Goal: Find specific page/section: Find specific page/section

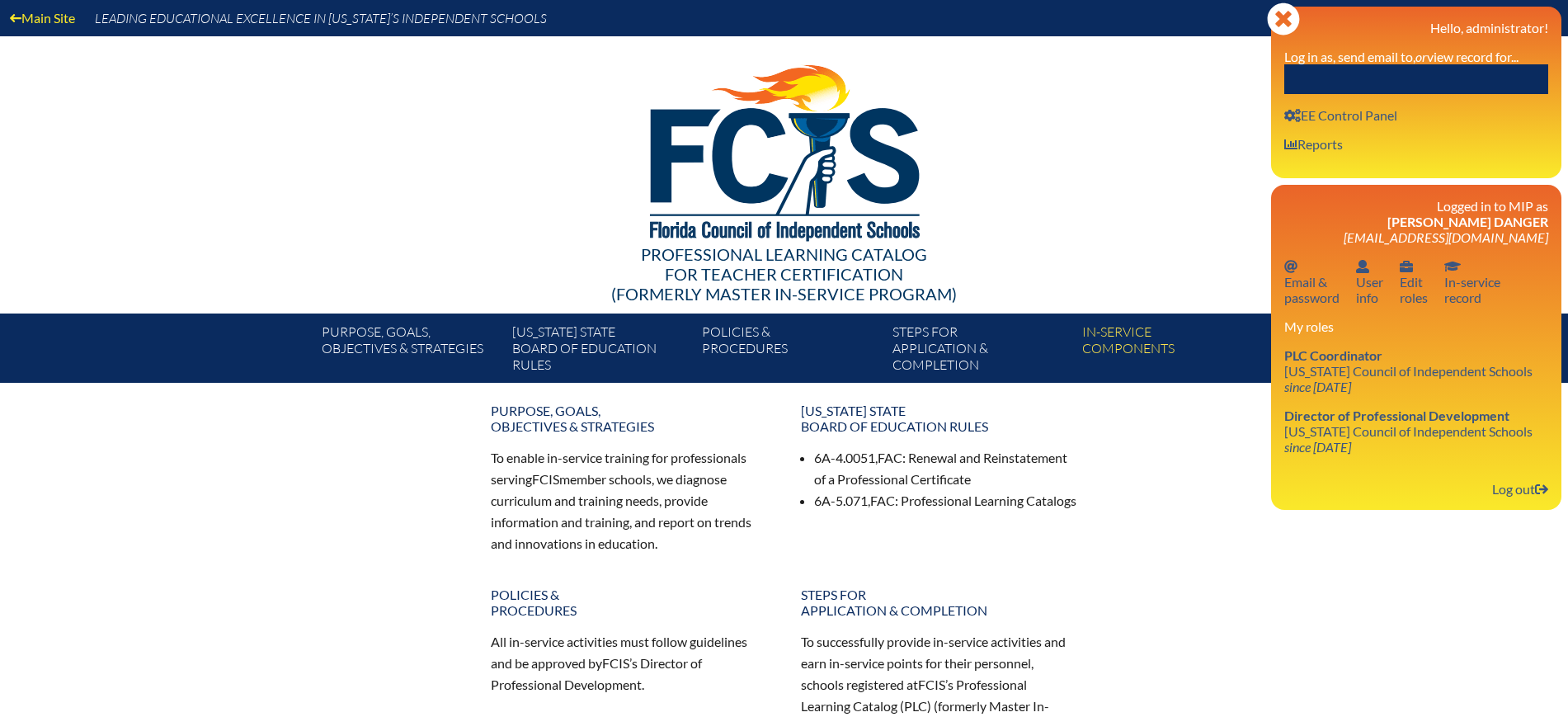
click at [1506, 68] on input "text" at bounding box center [1415, 79] width 264 height 30
paste input "[EMAIL_ADDRESS][DOMAIN_NAME]"
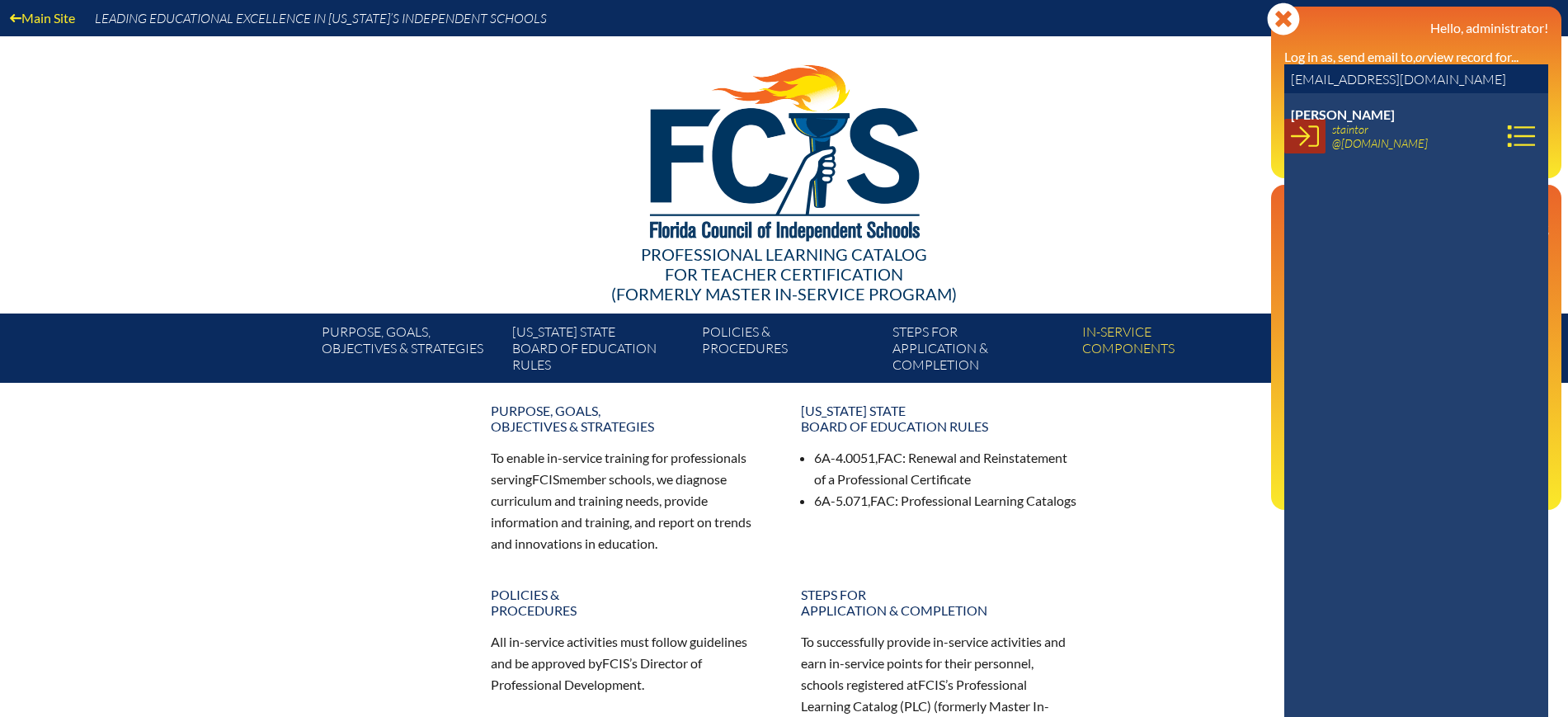
type input "[EMAIL_ADDRESS][DOMAIN_NAME]"
click at [1292, 140] on icon at bounding box center [1304, 136] width 28 height 28
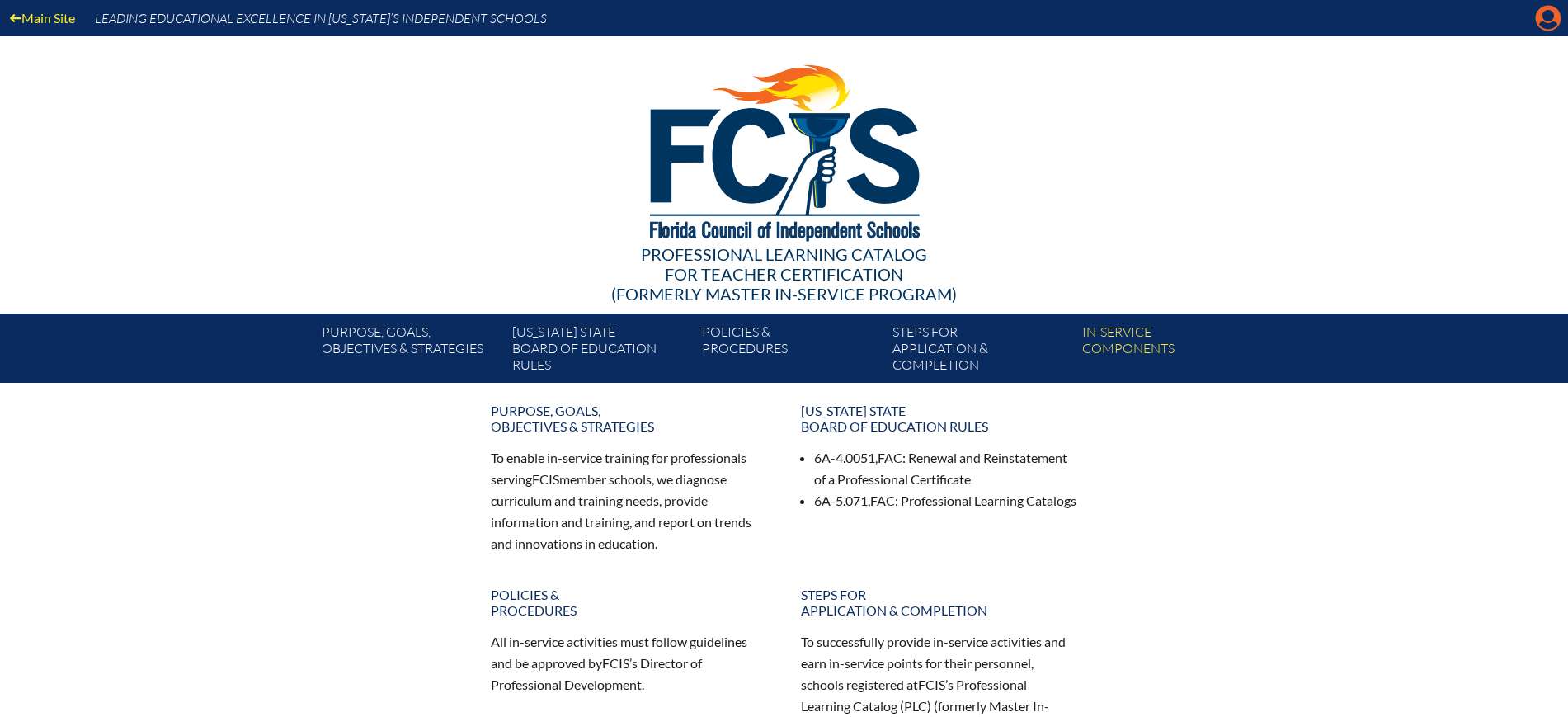
click at [1541, 8] on icon at bounding box center [1548, 19] width 25 height 25
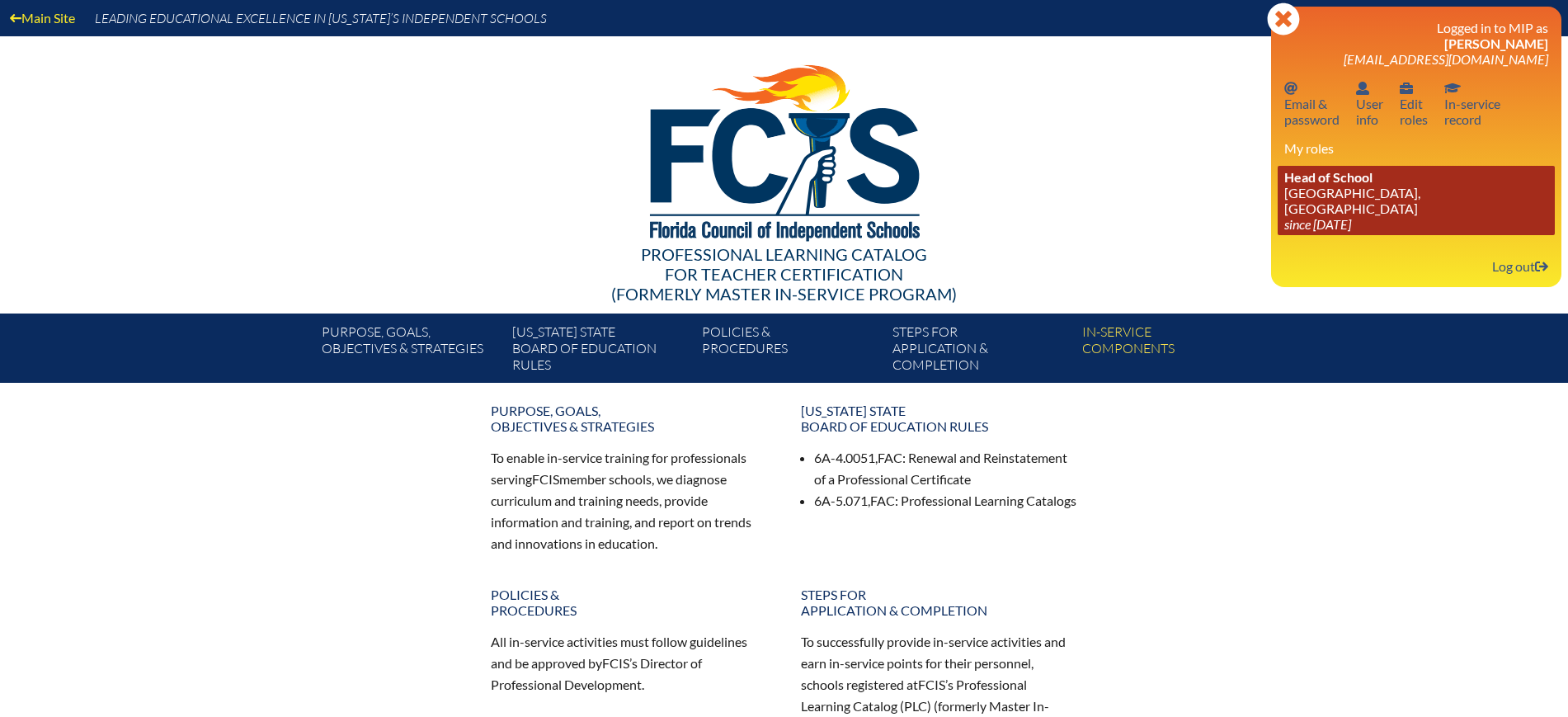
click at [1326, 192] on link "Head of School St. Mark’s Episcopal School, Ft Lauderdale since 2021 Oct 27" at bounding box center [1416, 200] width 277 height 70
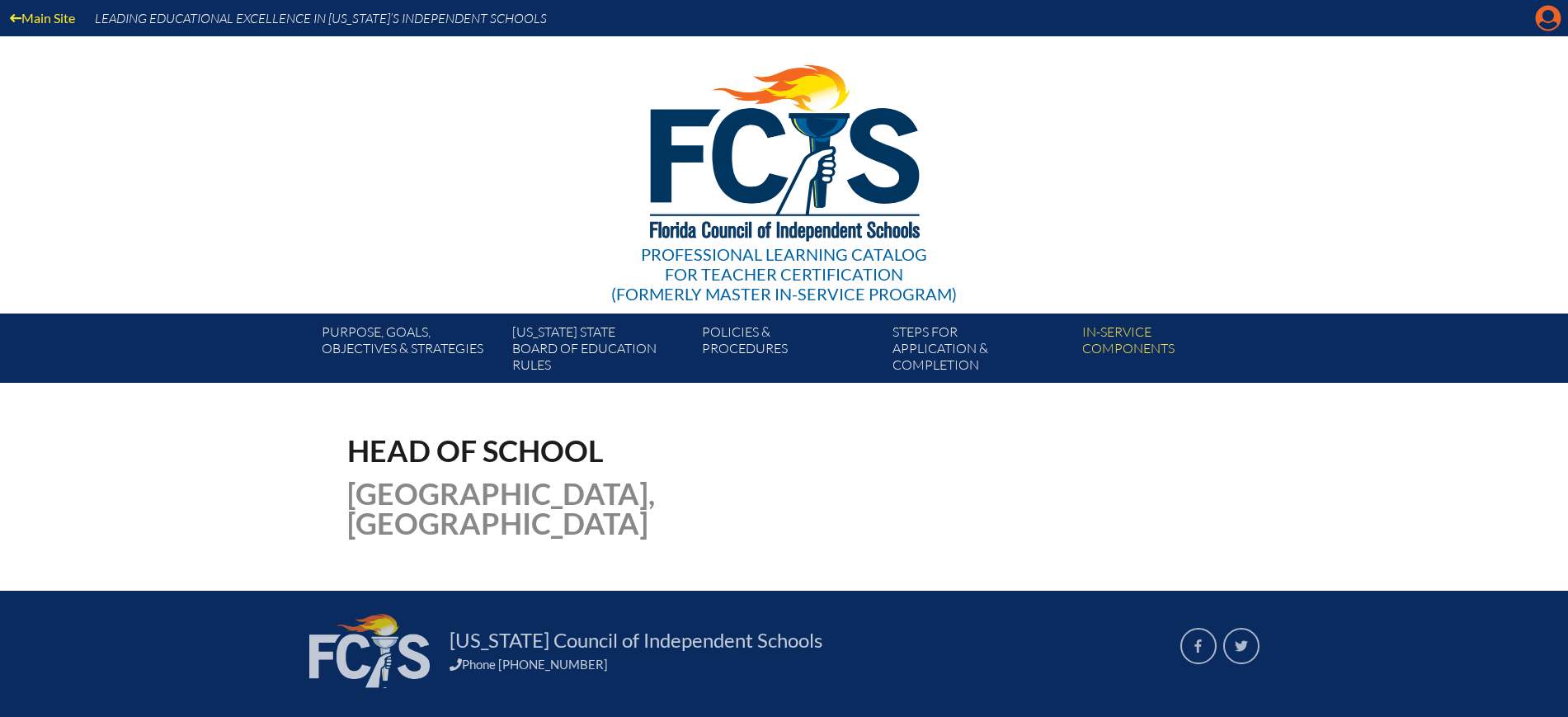
click at [1536, 17] on icon "Manage account" at bounding box center [1548, 18] width 26 height 26
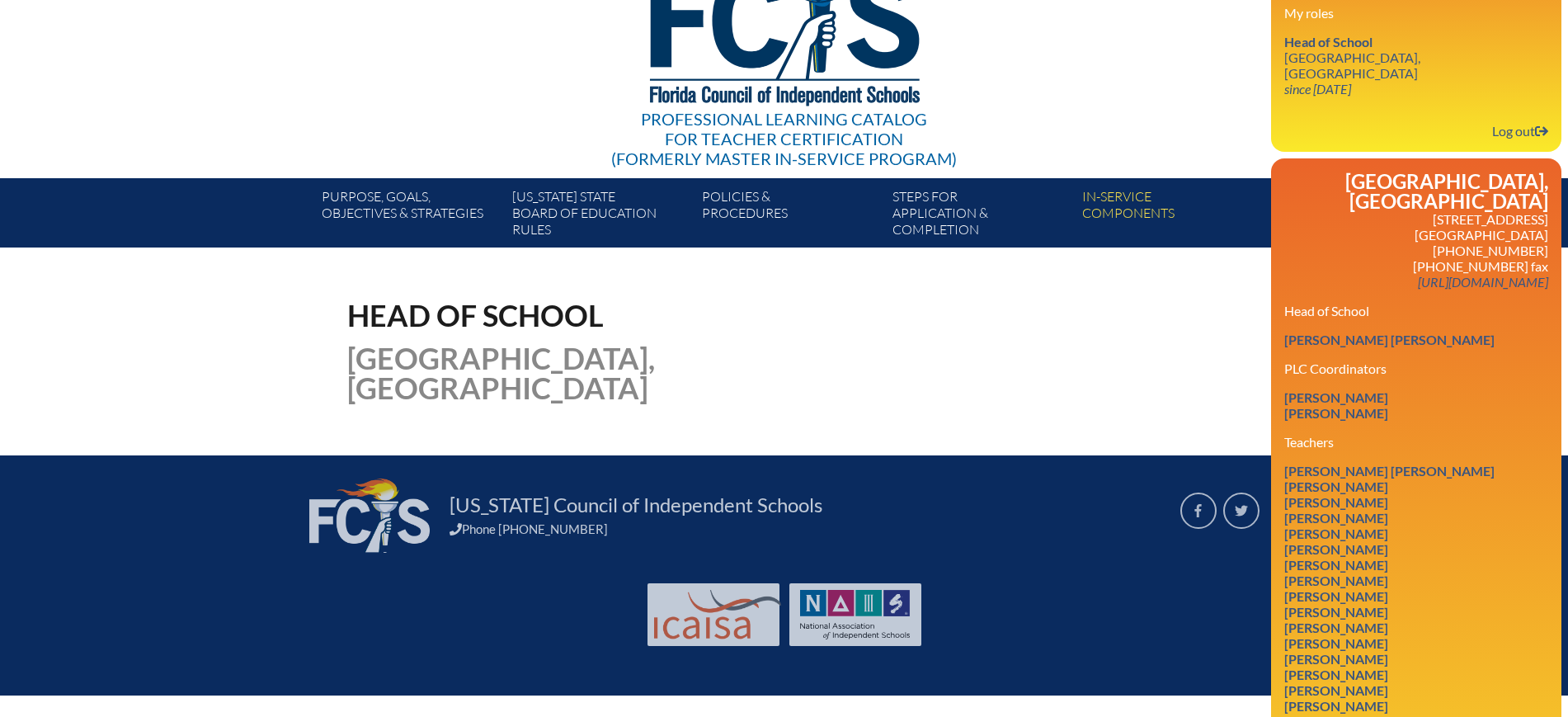
scroll to position [103, 0]
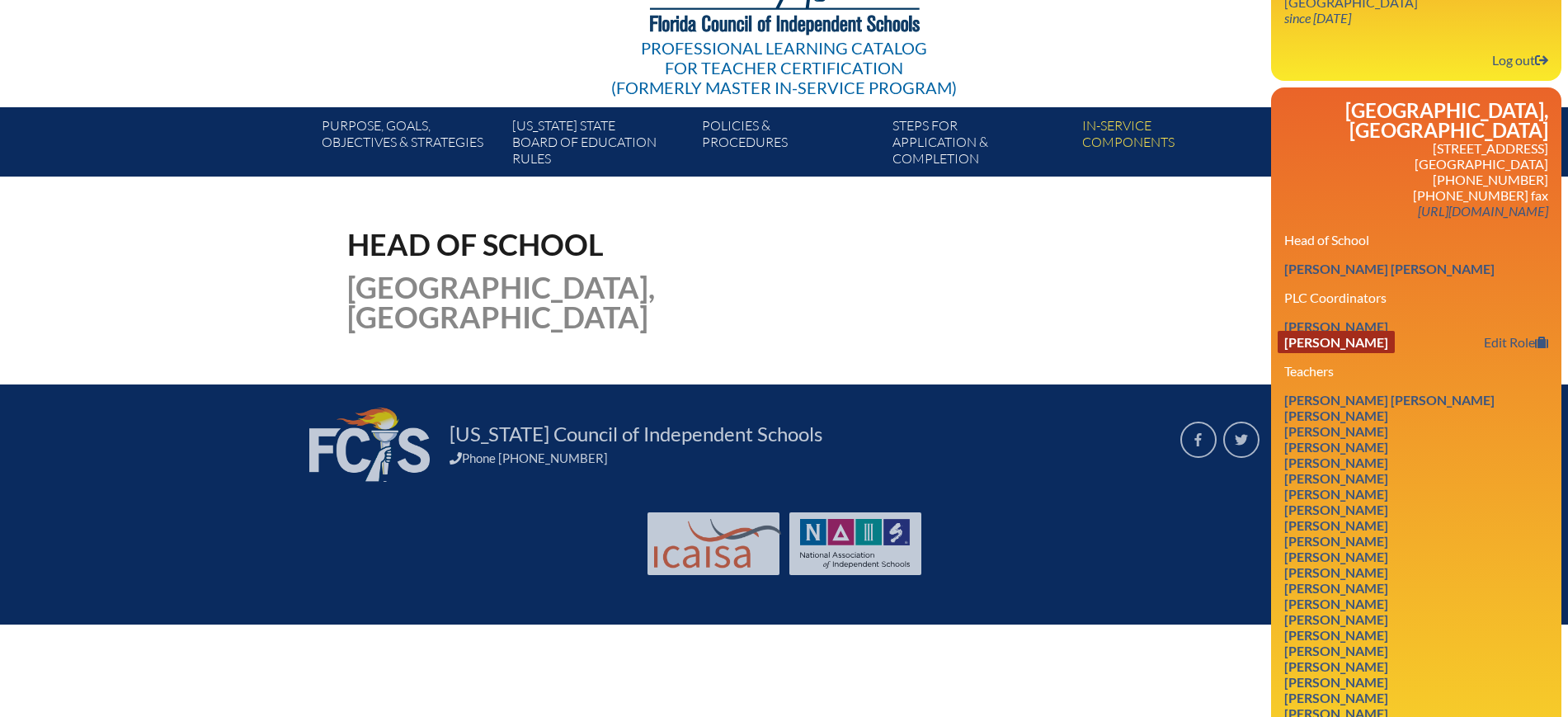
click at [1352, 353] on link "Stephanie Russo-Bischoff" at bounding box center [1336, 342] width 117 height 22
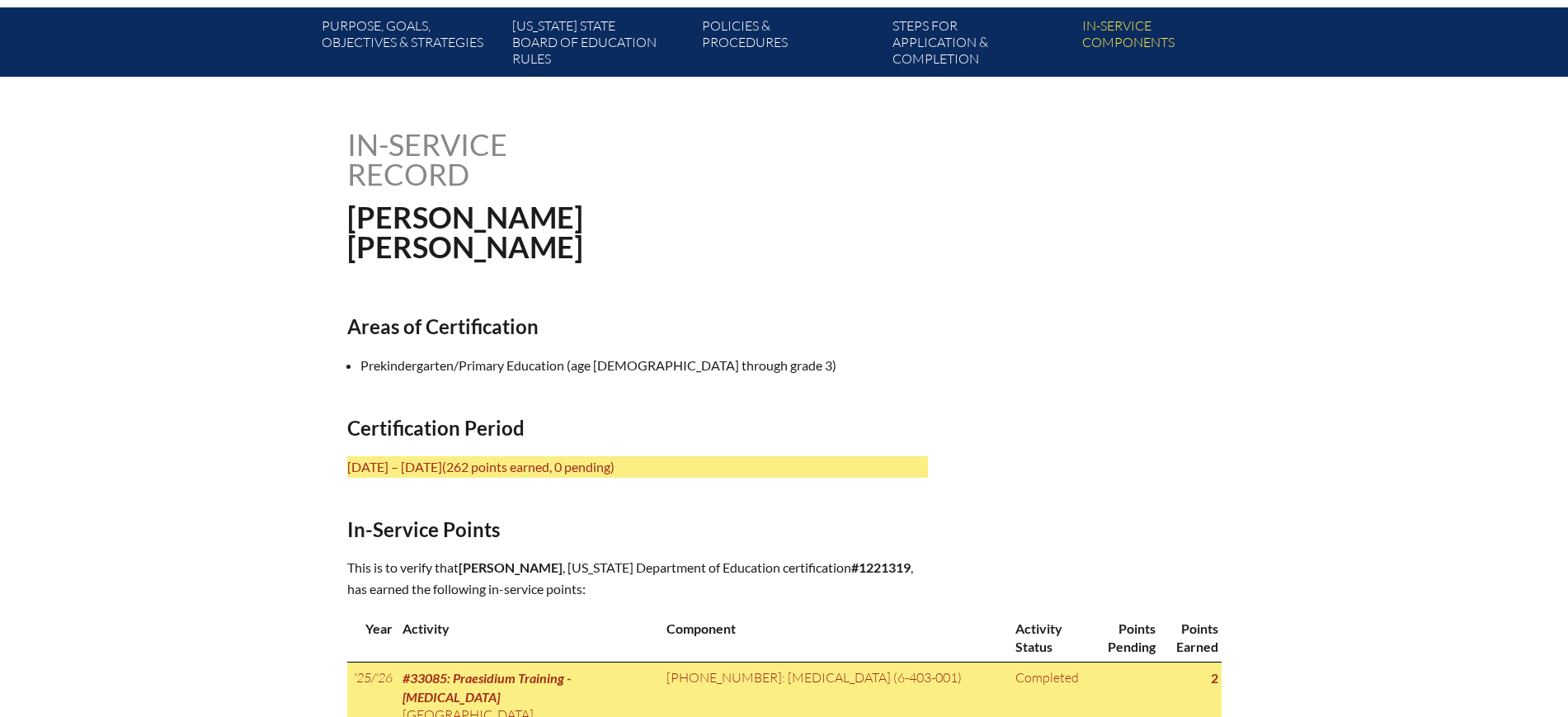
scroll to position [309, 0]
